Goal: Task Accomplishment & Management: Complete application form

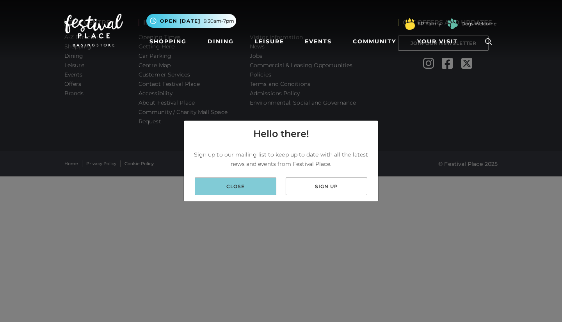
click at [242, 183] on link "Close" at bounding box center [236, 187] width 82 height 18
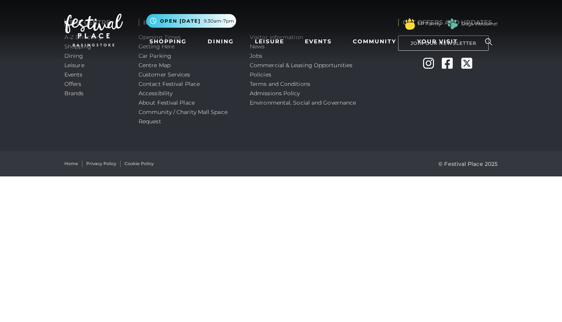
click at [259, 55] on nav "Toggle navigation .st5{fill:none;stroke:#FFFFFF;stroke-width:2.29;stroke-miterl…" at bounding box center [281, 30] width 562 height 60
click at [255, 56] on nav "Toggle navigation .st5{fill:none;stroke:#FFFFFF;stroke-width:2.29;stroke-miterl…" at bounding box center [281, 30] width 562 height 60
click at [553, 73] on div "THE CENTRE A-Z Directory Shopping Dining Leisure Events Offers Brands INFORMATI…" at bounding box center [281, 75] width 562 height 151
click at [467, 123] on div "GET OFFERS AND UPDATES Join Our Newsletter Instagram Facebook Twitter" at bounding box center [447, 75] width 111 height 151
click at [255, 58] on nav "Toggle navigation .st5{fill:none;stroke:#FFFFFF;stroke-width:2.29;stroke-miterl…" at bounding box center [281, 30] width 562 height 60
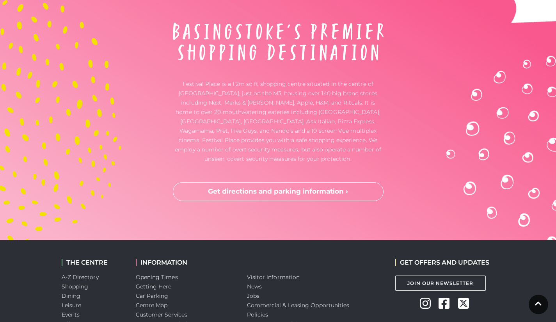
scroll to position [2011, 0]
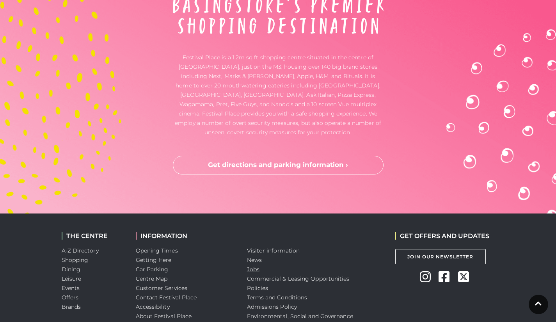
click at [253, 271] on link "Jobs" at bounding box center [253, 269] width 12 height 7
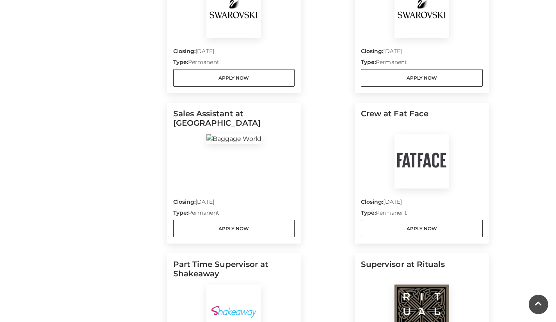
scroll to position [477, 0]
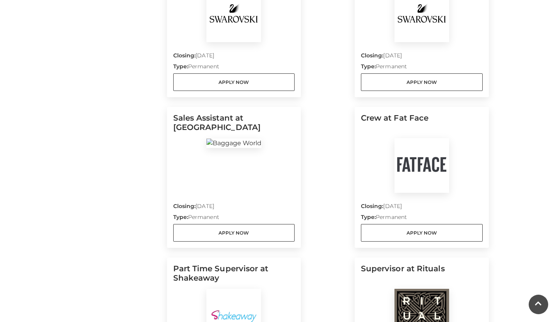
click at [424, 180] on img at bounding box center [422, 165] width 55 height 55
click at [405, 117] on h5 "Crew at Fat Face" at bounding box center [422, 125] width 122 height 25
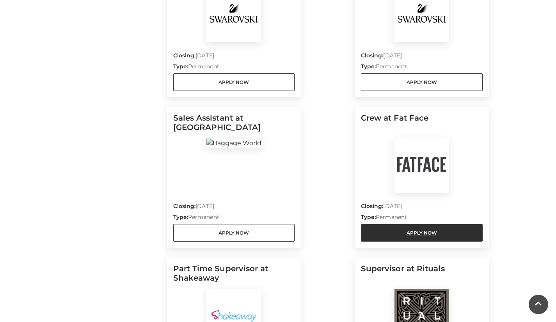
click at [410, 233] on link "Apply Now" at bounding box center [422, 233] width 122 height 18
